Goal: Transaction & Acquisition: Purchase product/service

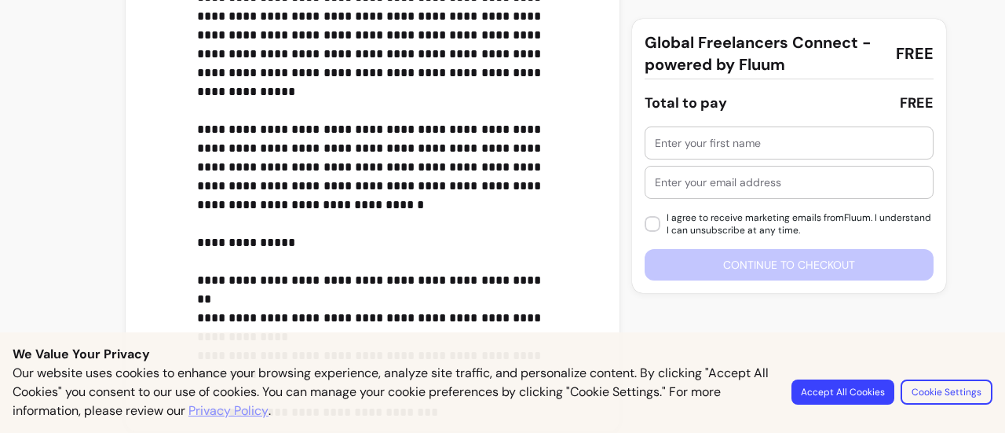
scroll to position [575, 0]
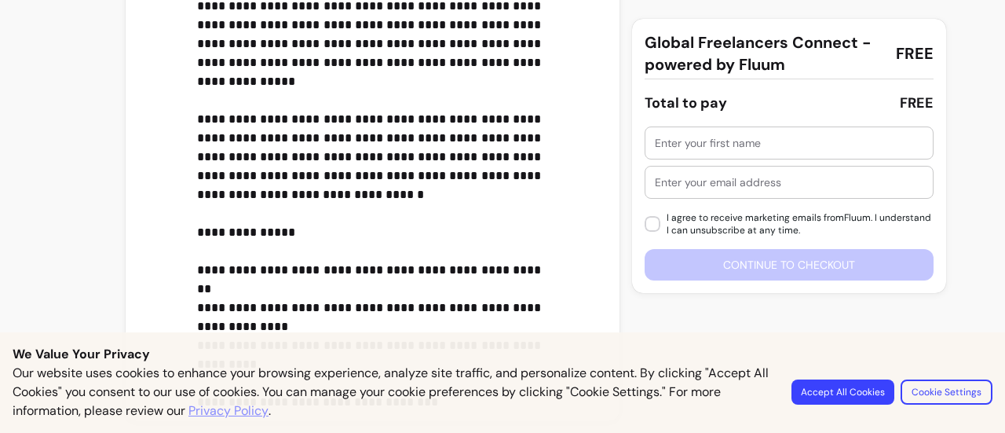
click at [755, 148] on input "text" at bounding box center [789, 143] width 269 height 16
click at [755, 148] on input "Aditi" at bounding box center [789, 143] width 269 height 16
click at [714, 135] on input "Aditi" at bounding box center [789, 143] width 269 height 16
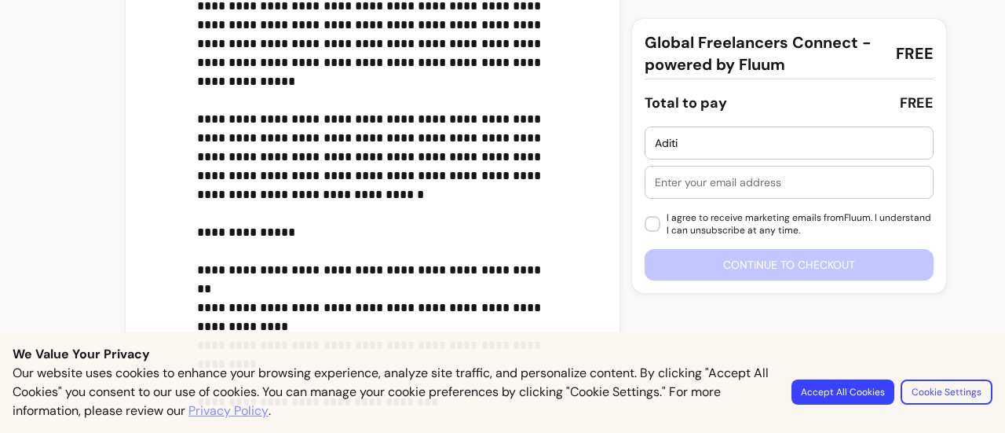
click at [692, 138] on input "Aditi" at bounding box center [789, 143] width 269 height 16
type input "Aditi"
click at [692, 191] on div at bounding box center [789, 181] width 269 height 31
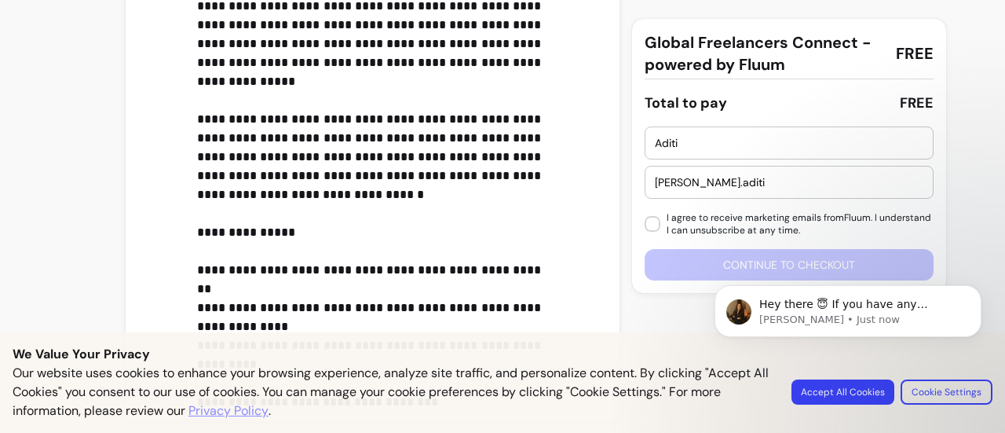
scroll to position [0, 0]
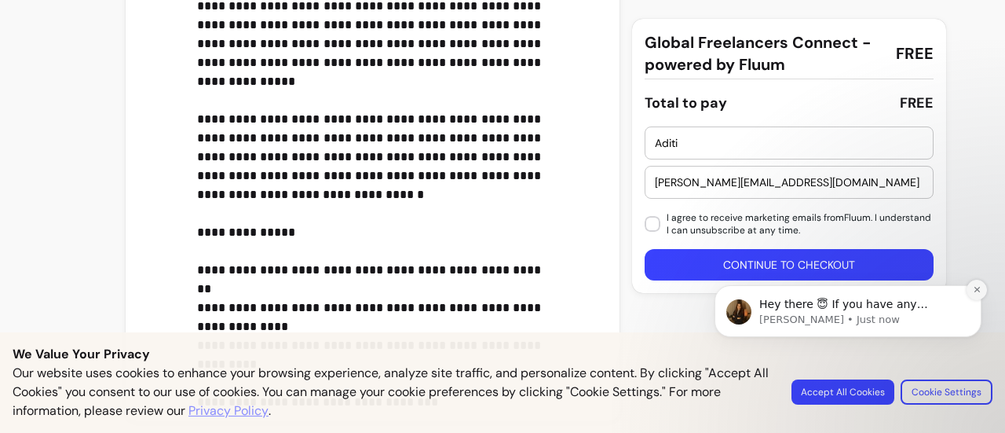
type input "[PERSON_NAME][EMAIL_ADDRESS][DOMAIN_NAME]"
click at [980, 293] on icon "Dismiss notification" at bounding box center [977, 289] width 9 height 9
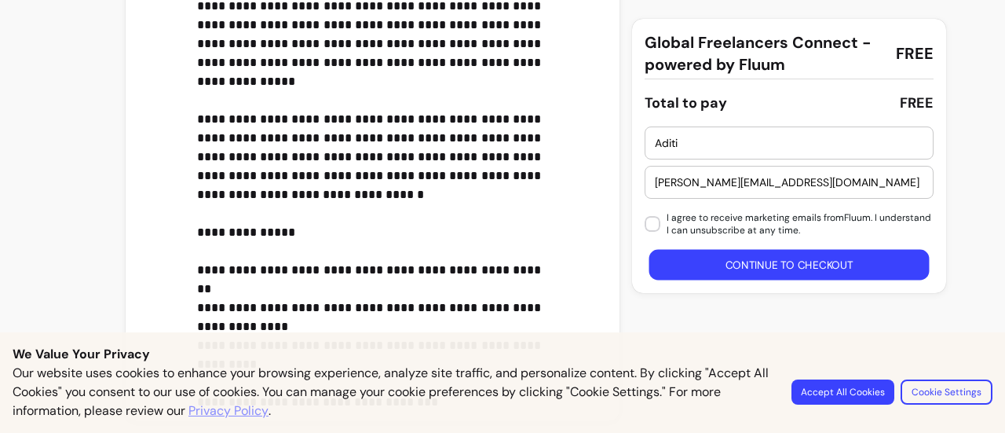
click at [804, 267] on button "Continue to checkout" at bounding box center [789, 265] width 280 height 31
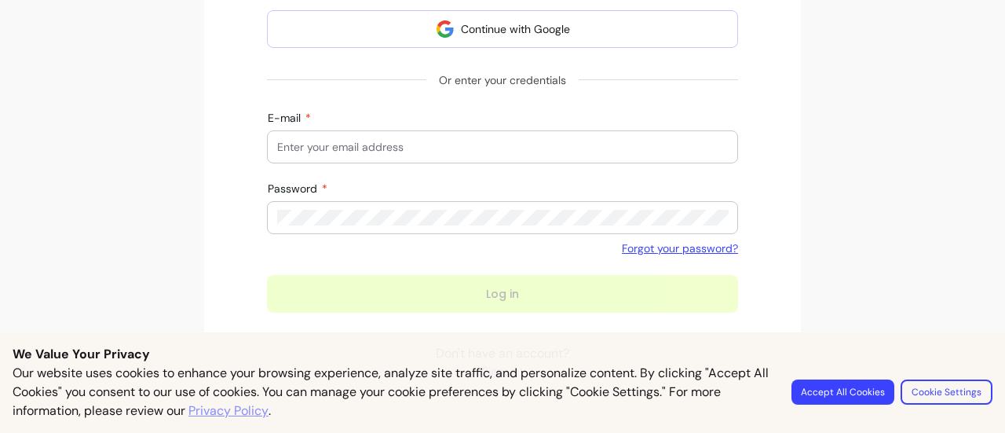
scroll to position [465, 0]
